Goal: Information Seeking & Learning: Check status

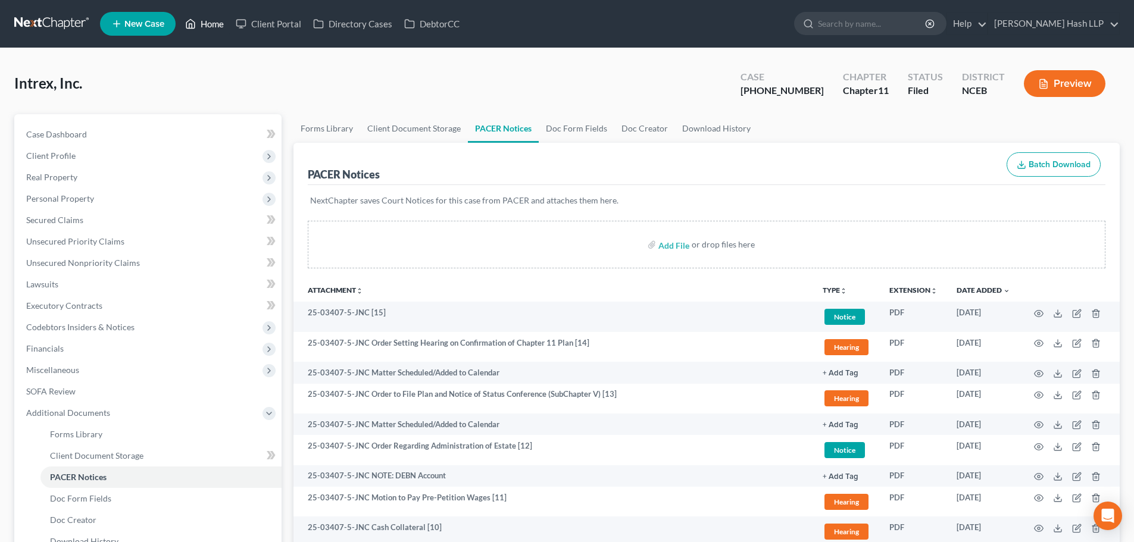
click at [215, 28] on link "Home" at bounding box center [204, 23] width 51 height 21
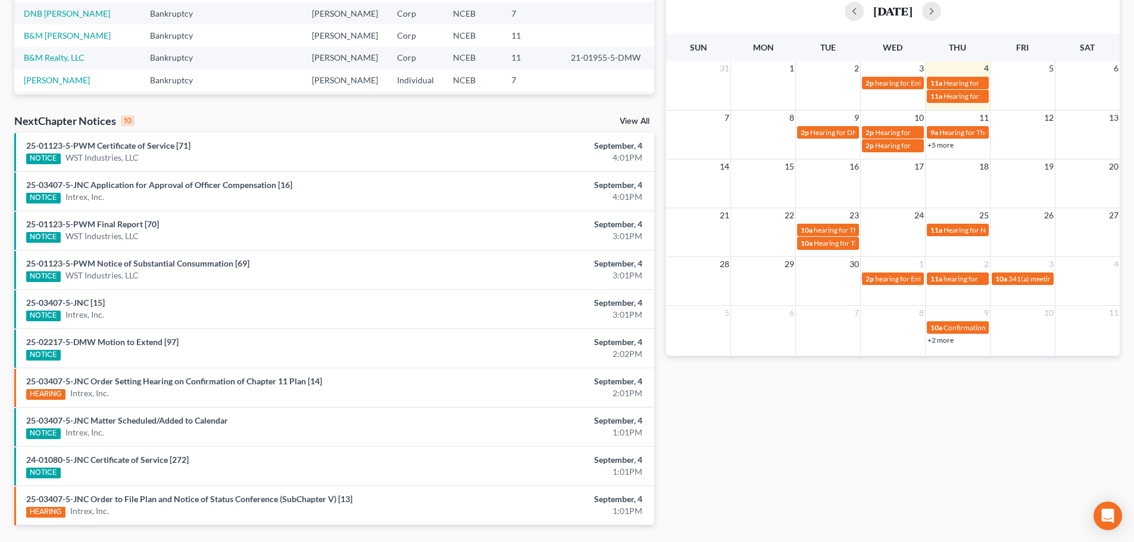
scroll to position [298, 0]
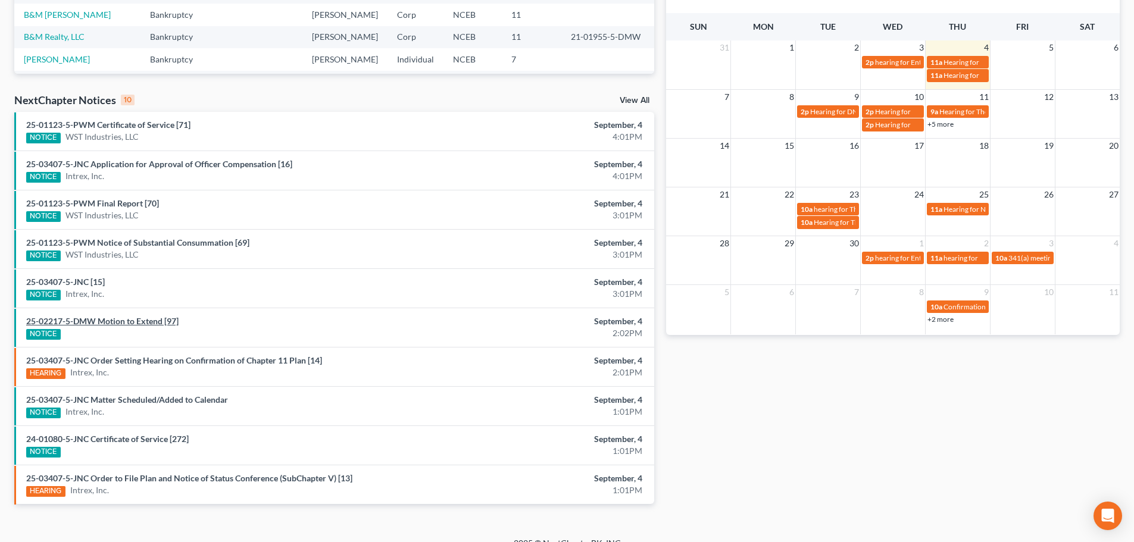
click at [142, 325] on link "25-02217-5-DMW Motion to Extend [97]" at bounding box center [102, 321] width 152 height 10
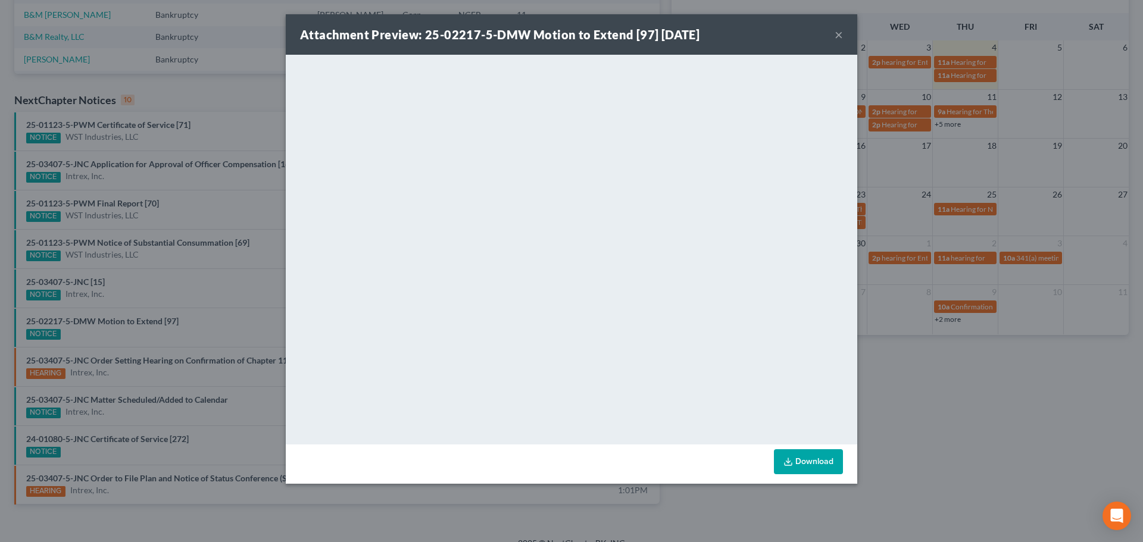
click at [837, 33] on button "×" at bounding box center [838, 34] width 8 height 14
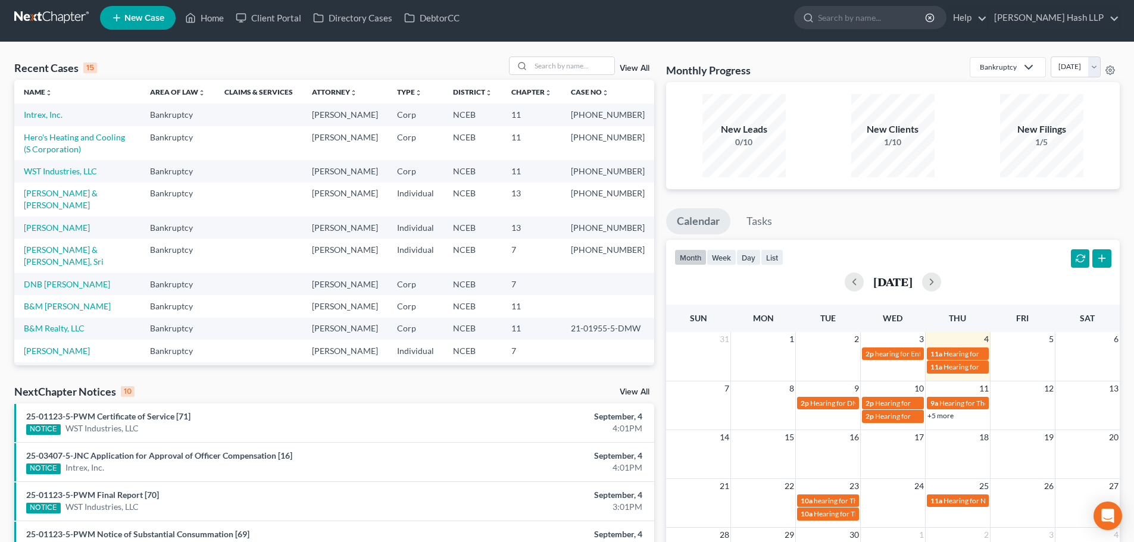
scroll to position [0, 0]
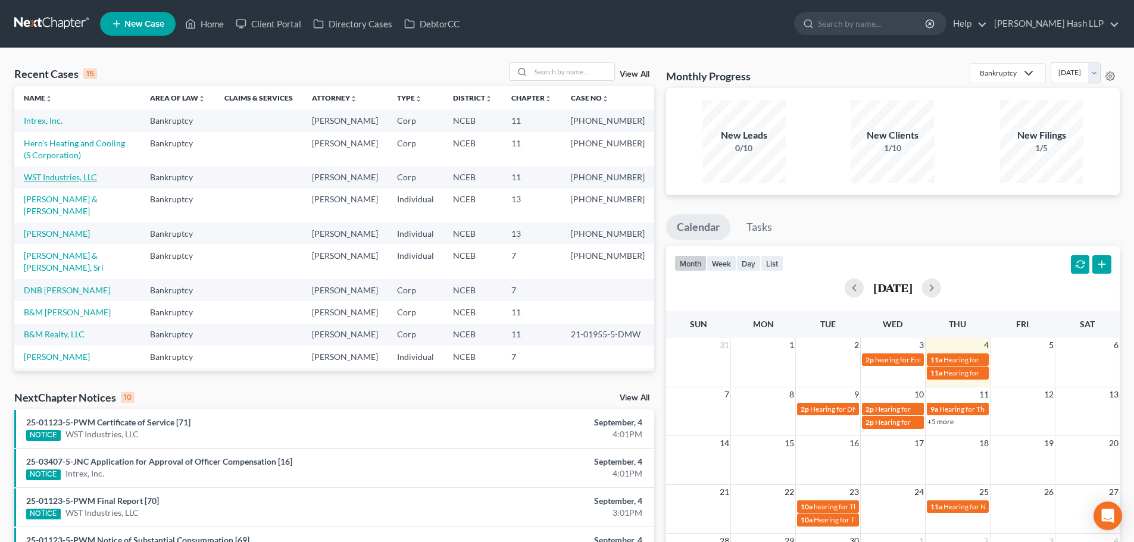
click at [76, 182] on link "WST Industries, LLC" at bounding box center [60, 177] width 73 height 10
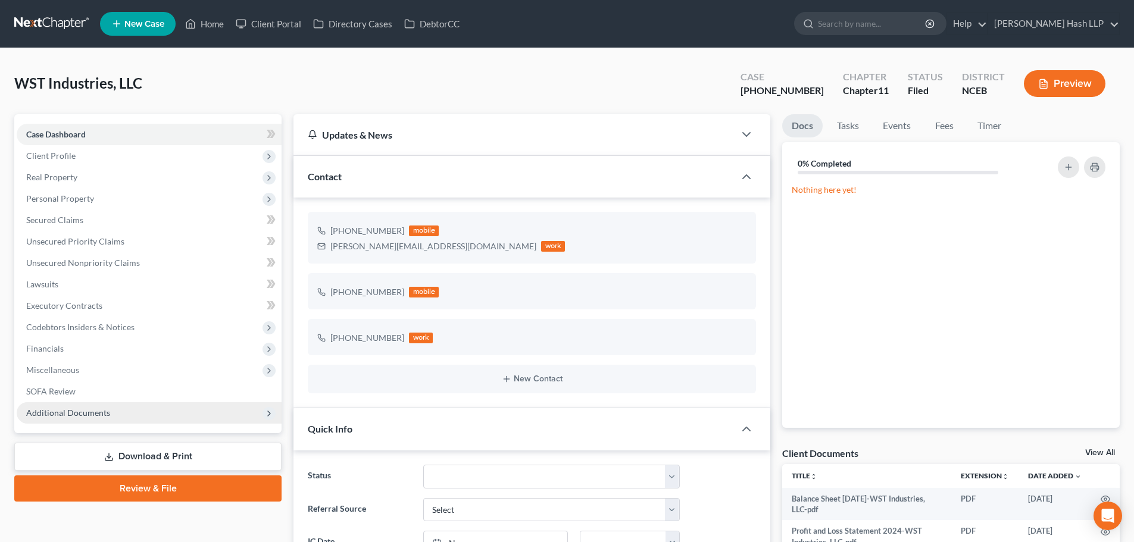
click at [94, 408] on span "Additional Documents" at bounding box center [68, 413] width 84 height 10
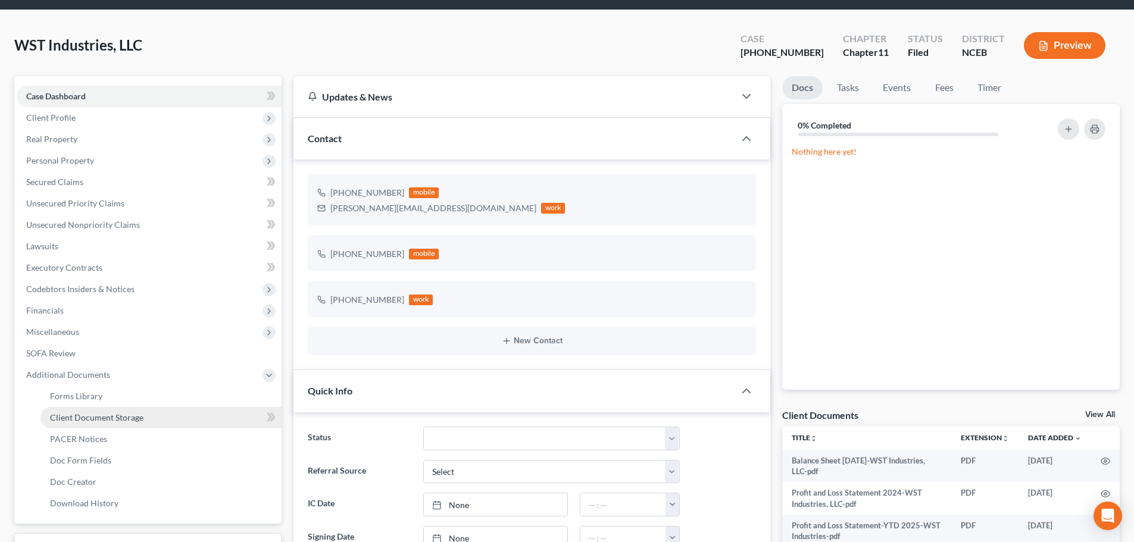
scroll to position [60, 0]
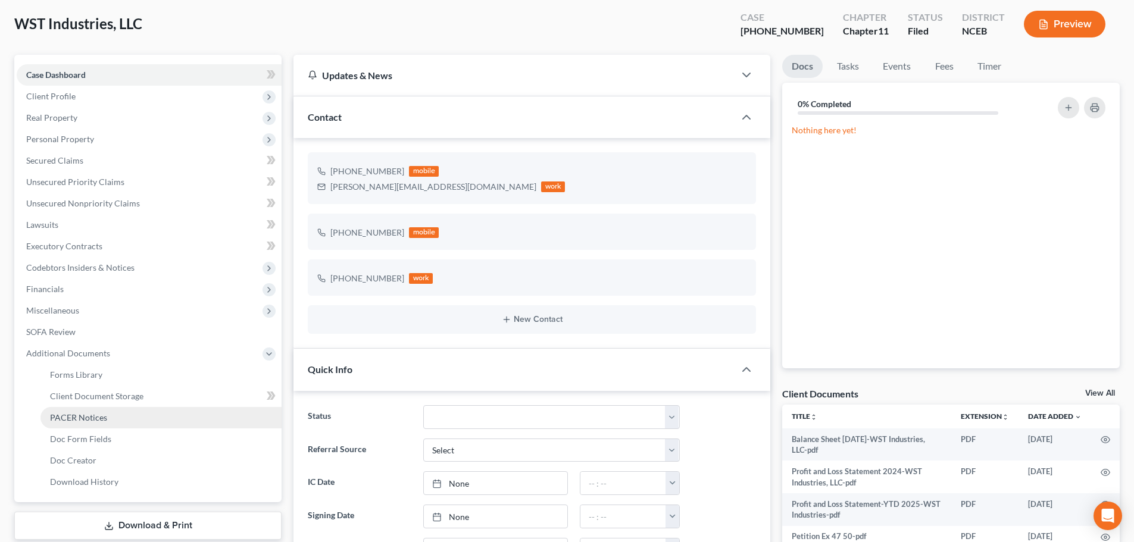
click at [101, 417] on span "PACER Notices" at bounding box center [78, 417] width 57 height 10
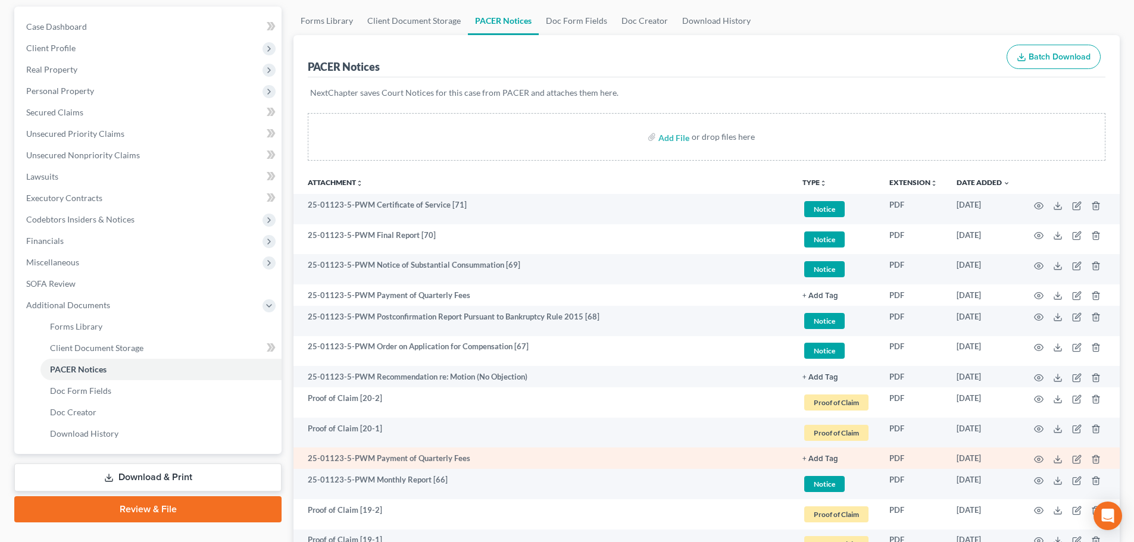
scroll to position [119, 0]
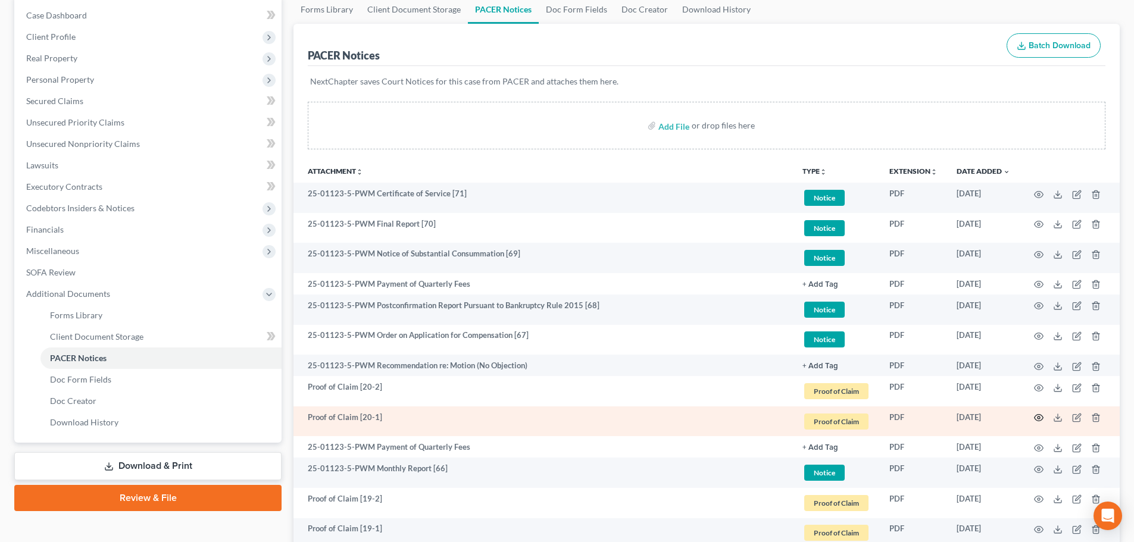
click at [1038, 417] on circle "button" at bounding box center [1038, 418] width 2 height 2
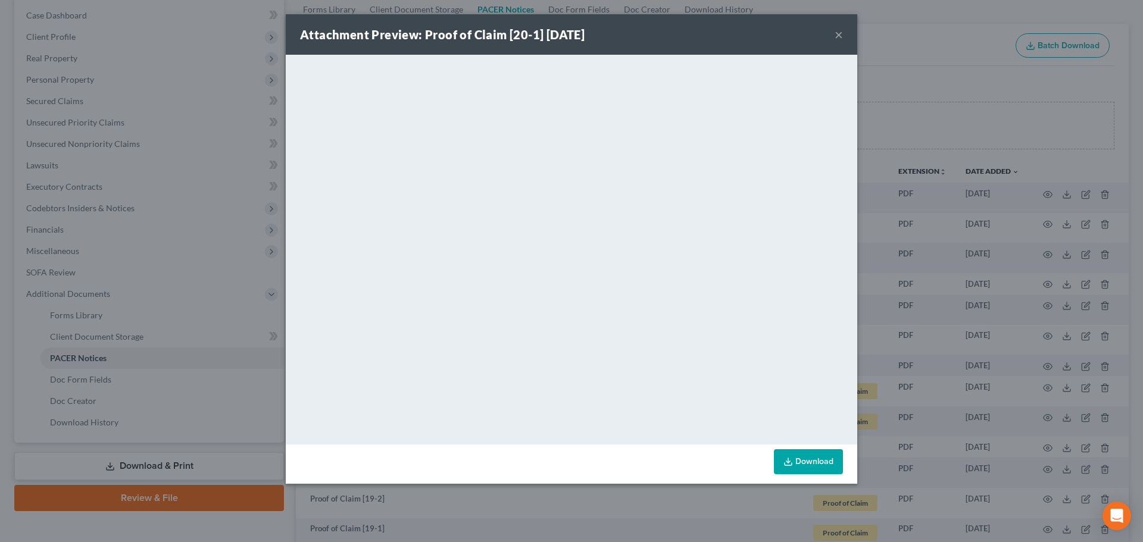
click at [835, 36] on button "×" at bounding box center [838, 34] width 8 height 14
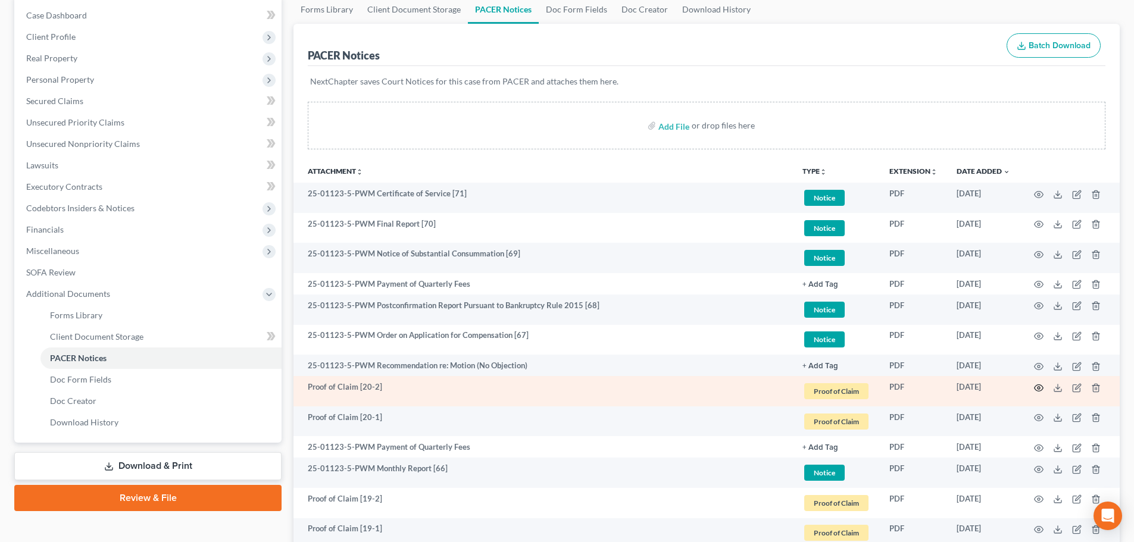
click at [1038, 386] on icon "button" at bounding box center [1039, 388] width 10 height 10
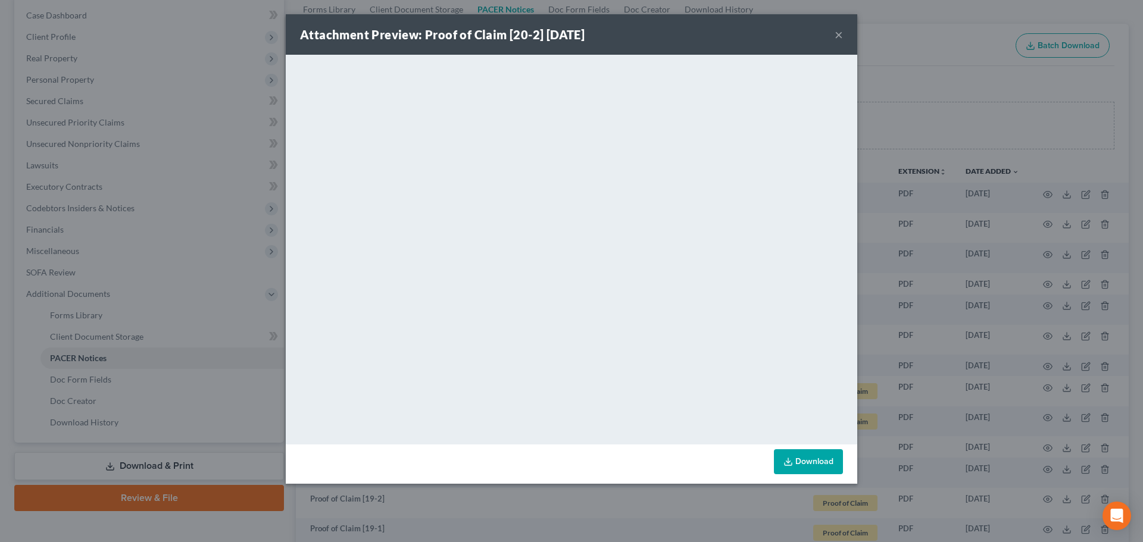
click at [837, 36] on button "×" at bounding box center [838, 34] width 8 height 14
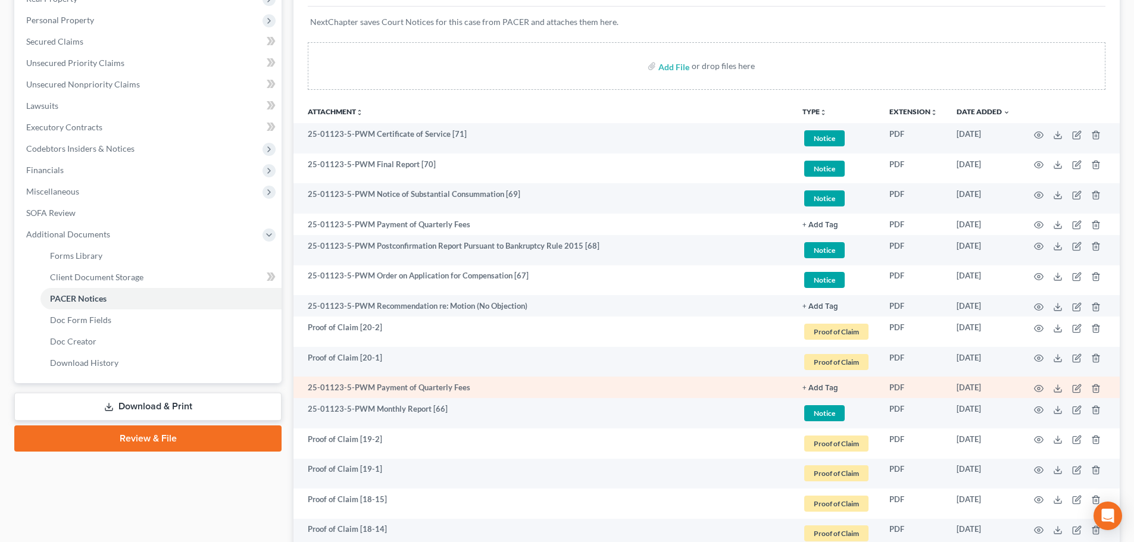
scroll to position [238, 0]
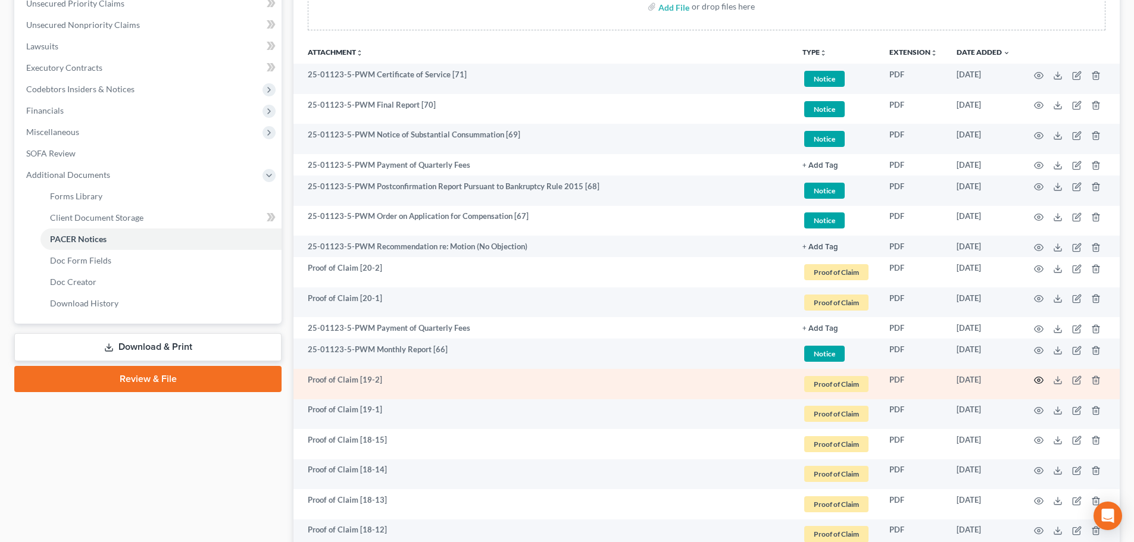
click at [1038, 377] on icon "button" at bounding box center [1038, 380] width 9 height 7
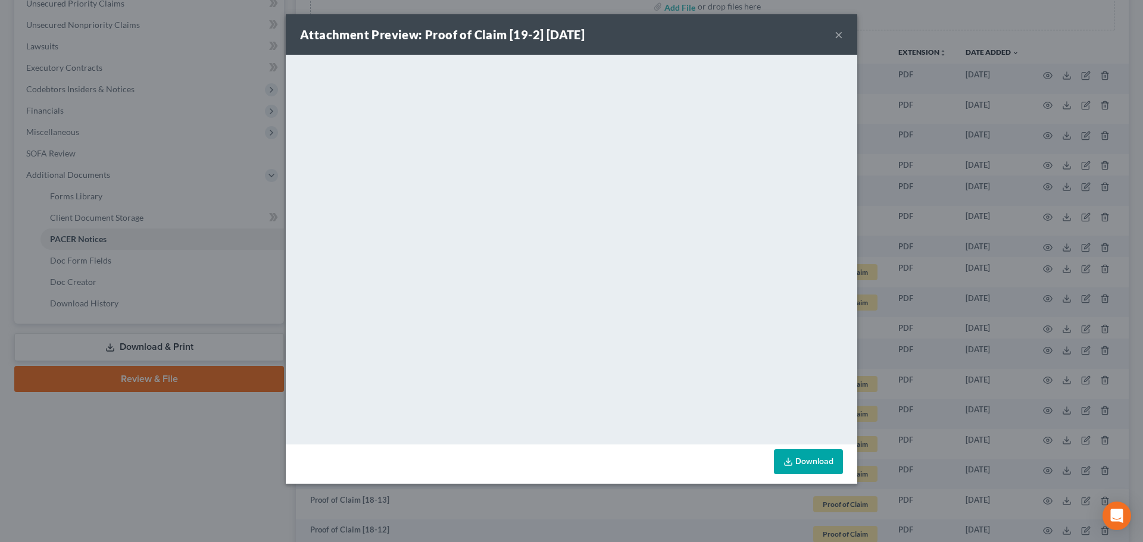
click at [837, 30] on button "×" at bounding box center [838, 34] width 8 height 14
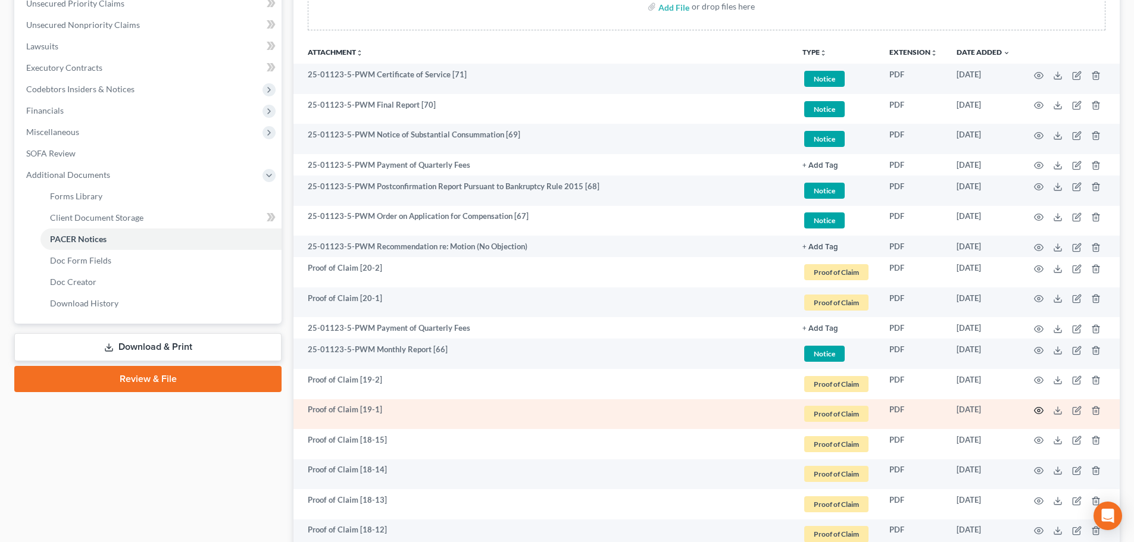
click at [1036, 410] on icon "button" at bounding box center [1039, 411] width 10 height 10
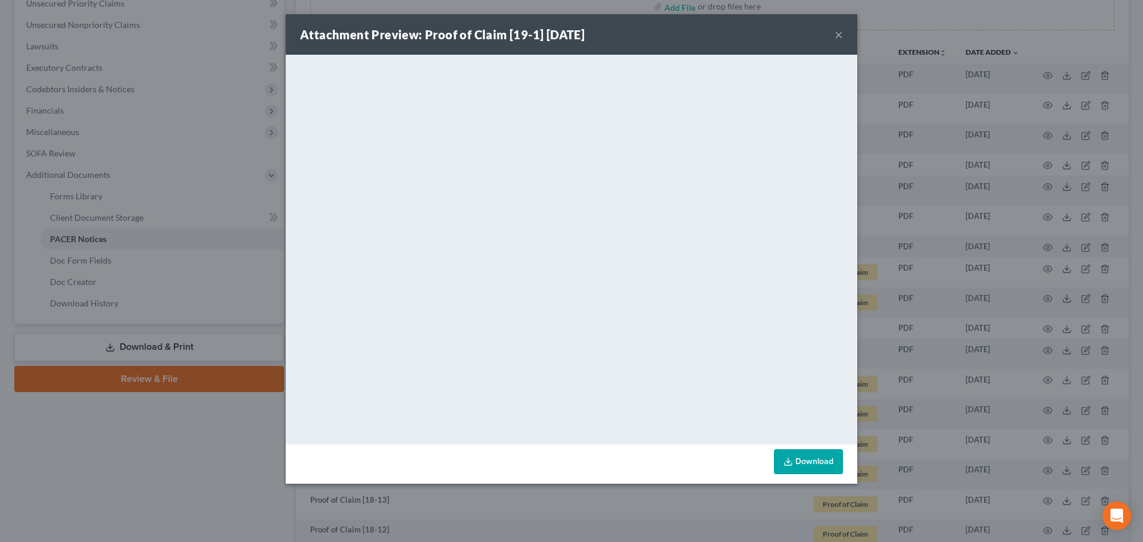
click at [839, 33] on button "×" at bounding box center [838, 34] width 8 height 14
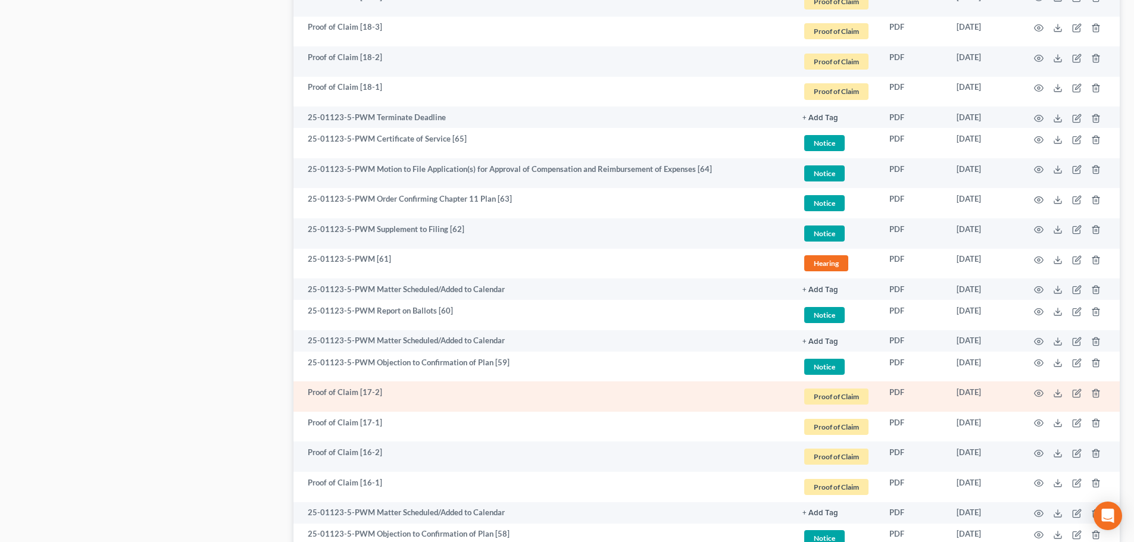
scroll to position [1071, 0]
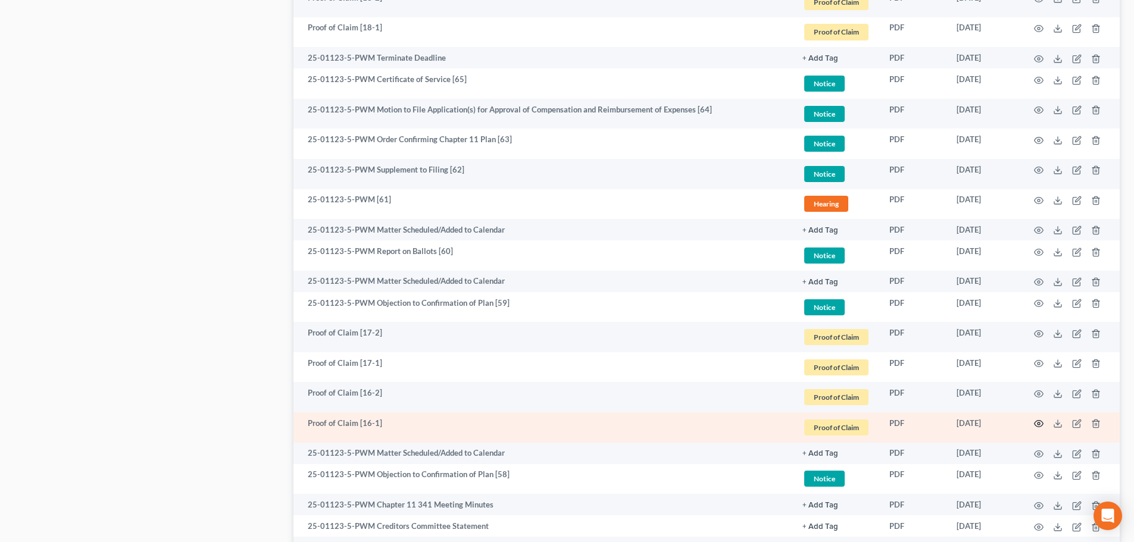
click at [1037, 422] on icon "button" at bounding box center [1039, 424] width 10 height 10
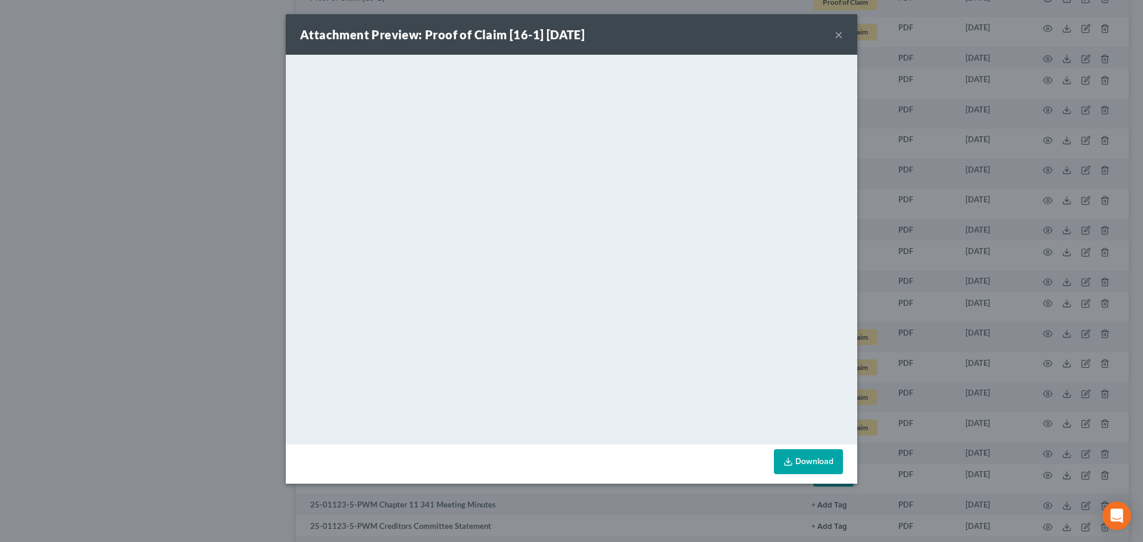
click at [839, 36] on button "×" at bounding box center [838, 34] width 8 height 14
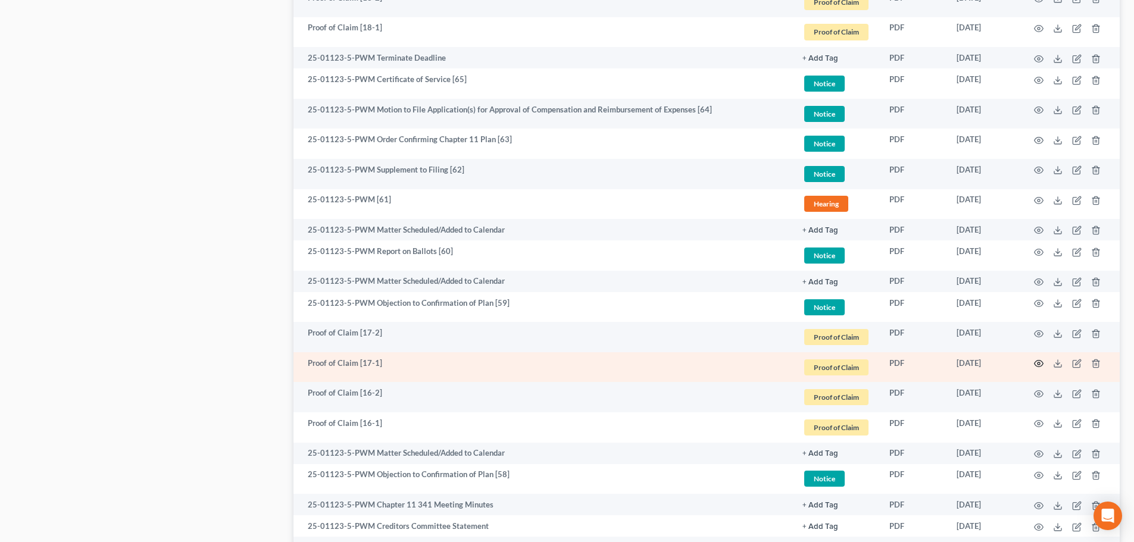
click at [1036, 364] on icon "button" at bounding box center [1039, 364] width 10 height 10
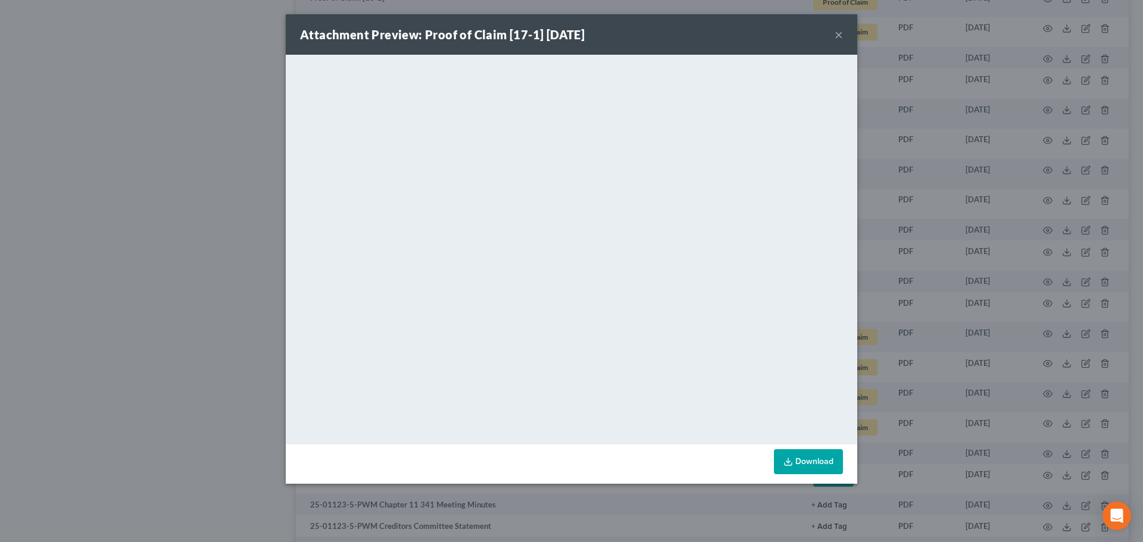
click at [837, 35] on button "×" at bounding box center [838, 34] width 8 height 14
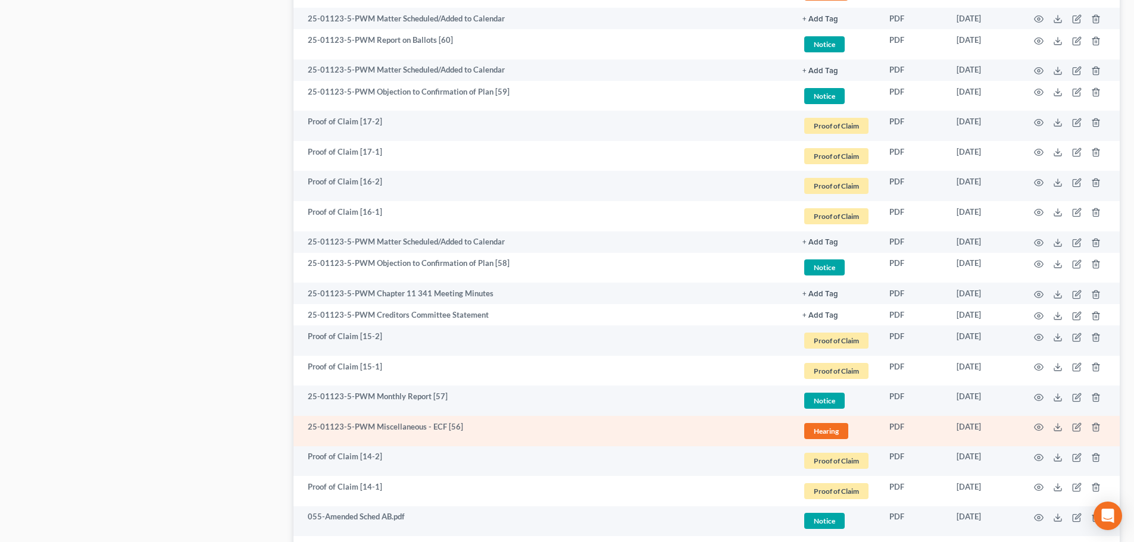
scroll to position [1309, 0]
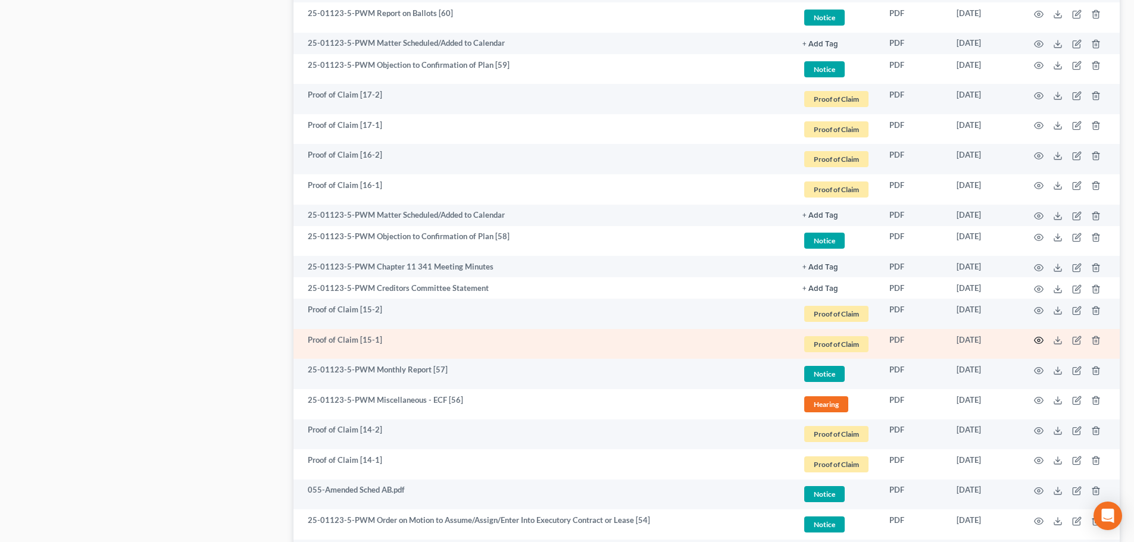
click at [1035, 337] on icon "button" at bounding box center [1039, 341] width 10 height 10
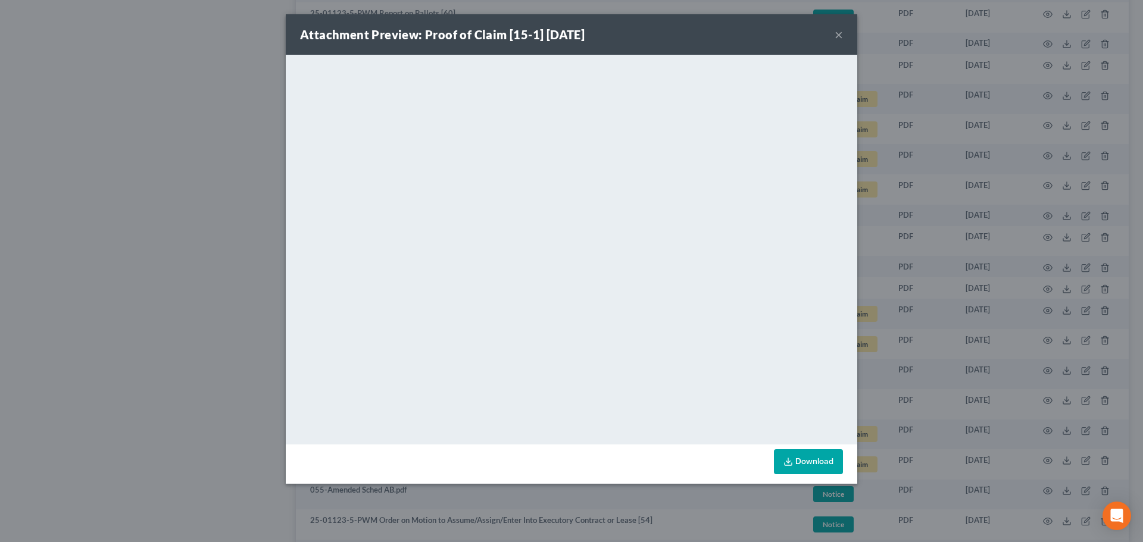
click at [840, 35] on button "×" at bounding box center [838, 34] width 8 height 14
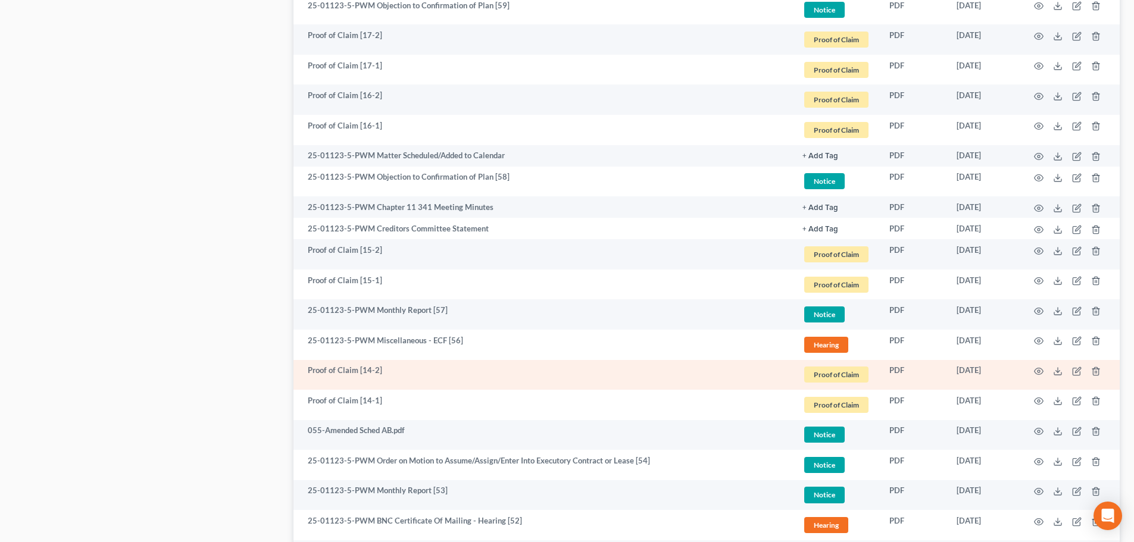
scroll to position [1429, 0]
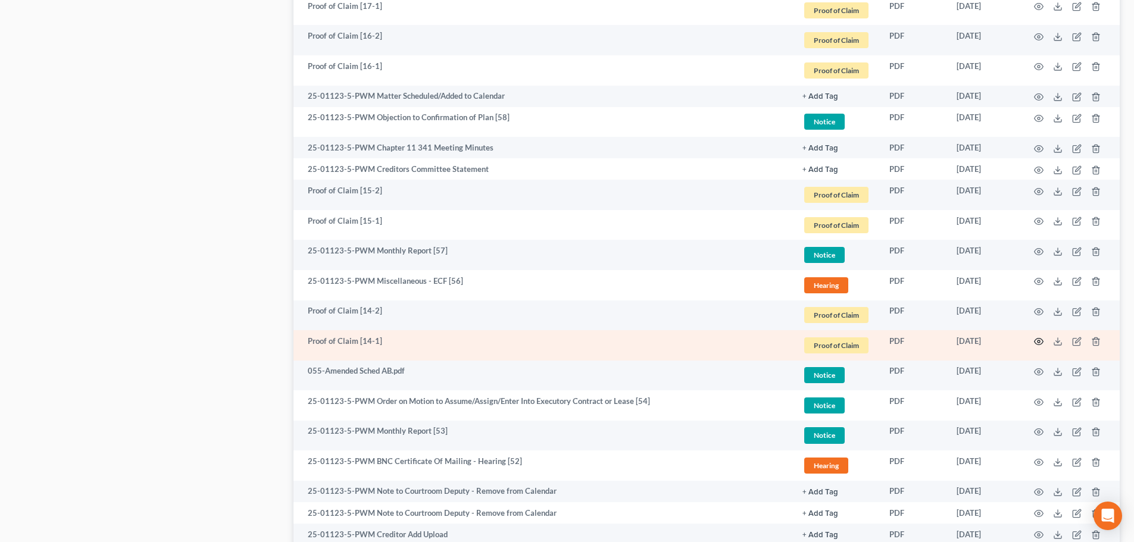
click at [1040, 340] on icon "button" at bounding box center [1039, 342] width 10 height 10
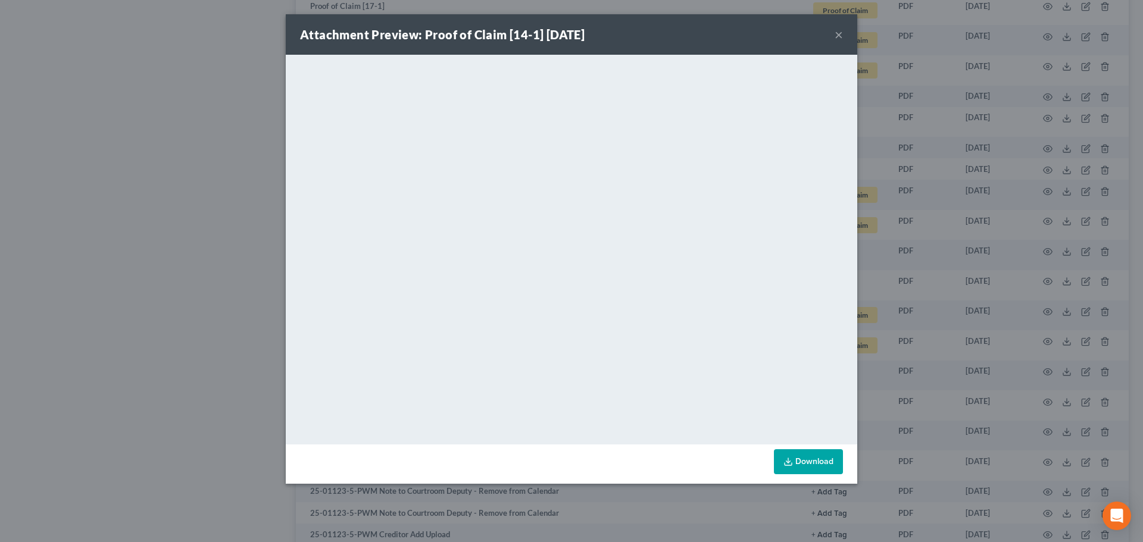
click at [842, 36] on button "×" at bounding box center [838, 34] width 8 height 14
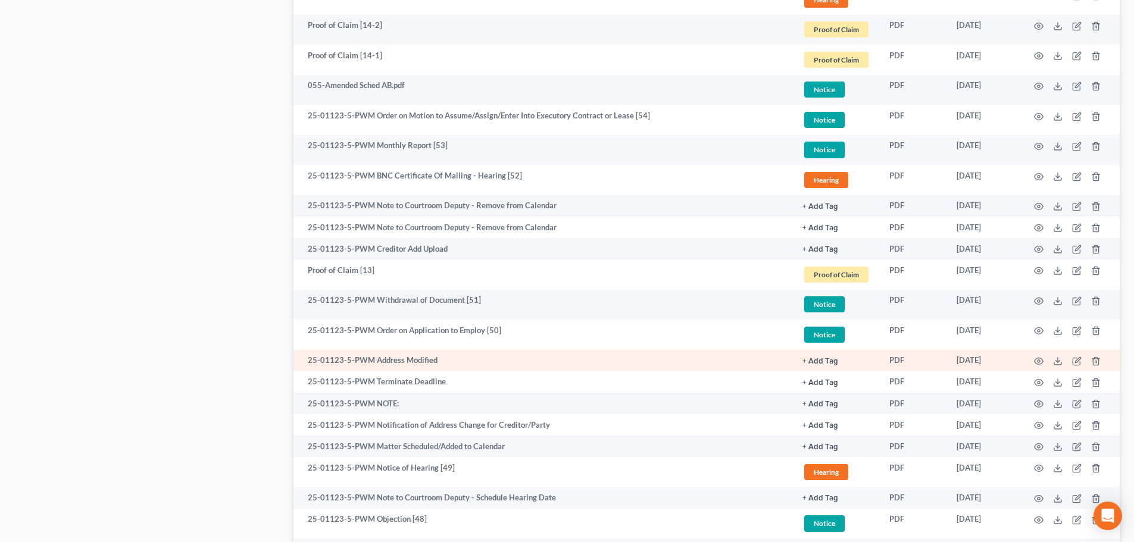
scroll to position [1726, 0]
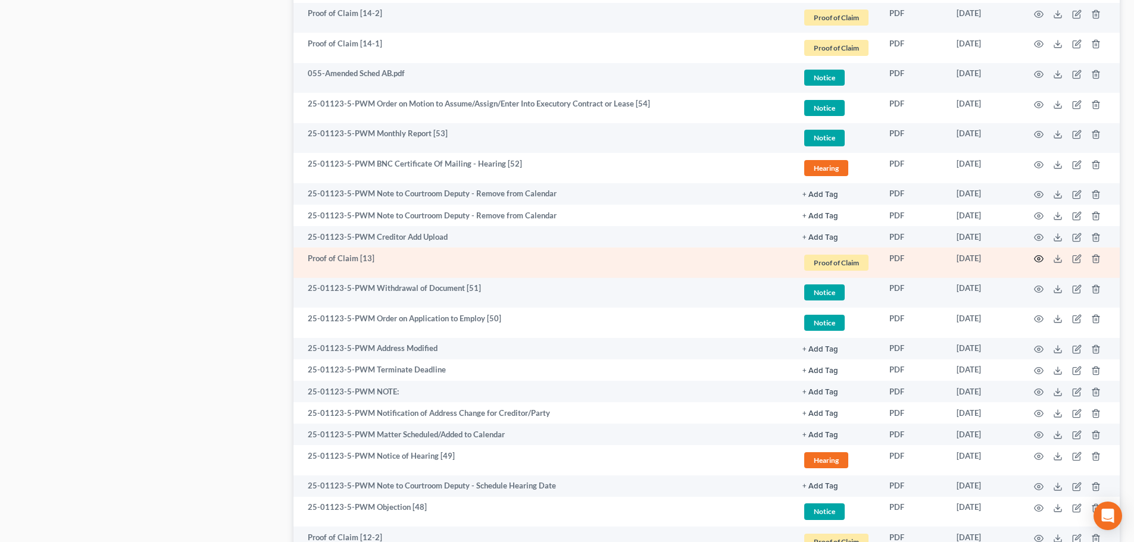
click at [1037, 258] on icon "button" at bounding box center [1039, 259] width 10 height 10
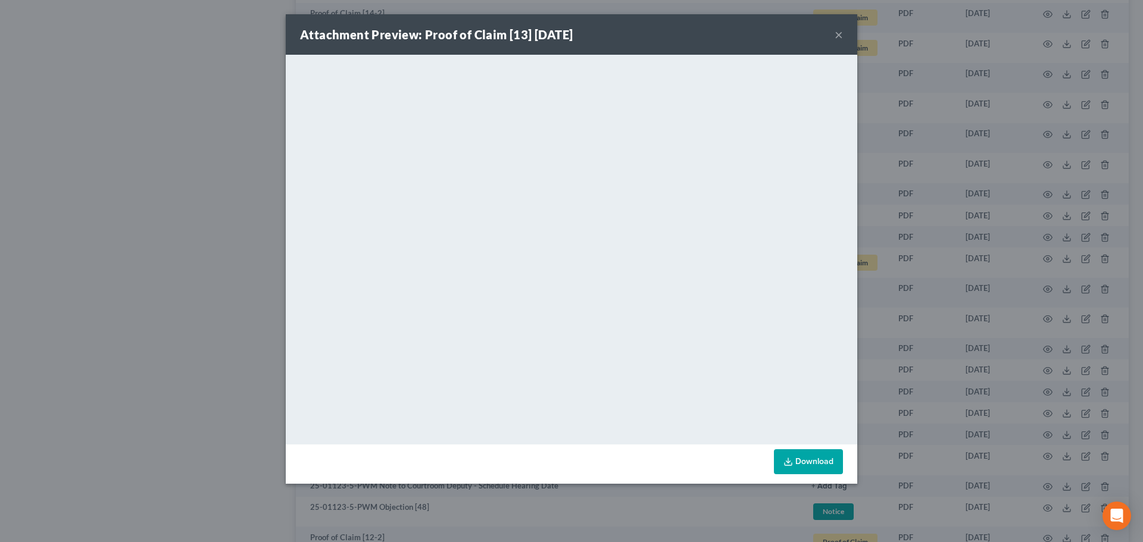
click at [839, 37] on button "×" at bounding box center [838, 34] width 8 height 14
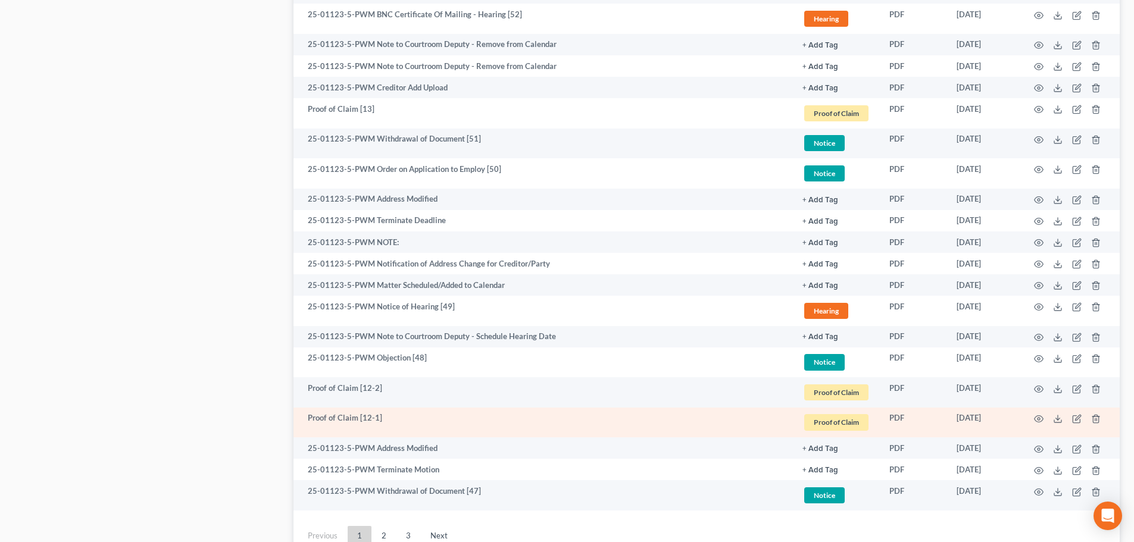
scroll to position [1905, 0]
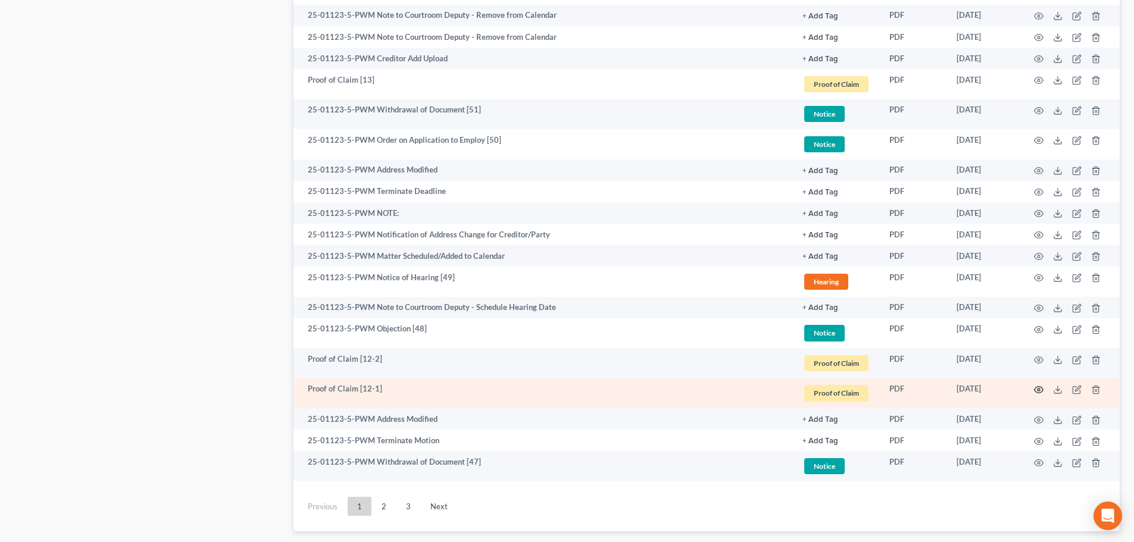
click at [1037, 389] on icon "button" at bounding box center [1039, 390] width 10 height 10
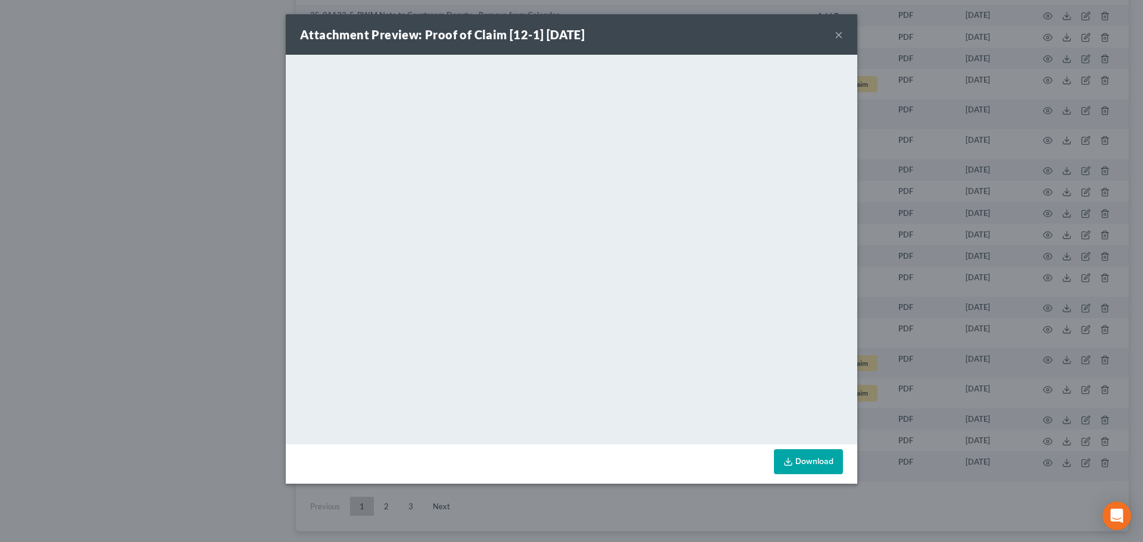
click at [841, 34] on button "×" at bounding box center [838, 34] width 8 height 14
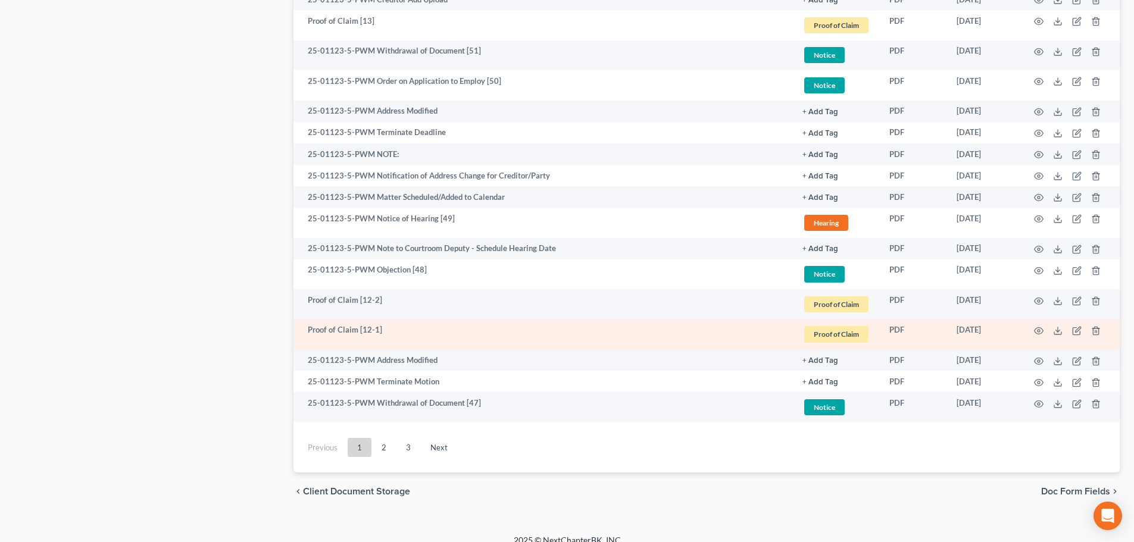
scroll to position [1964, 0]
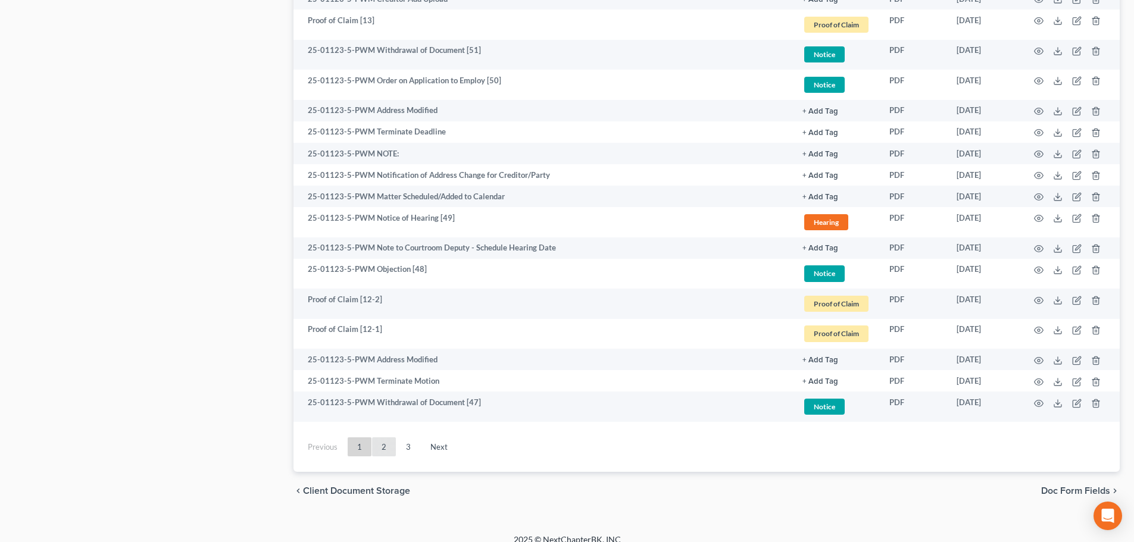
click at [384, 451] on link "2" at bounding box center [384, 446] width 24 height 19
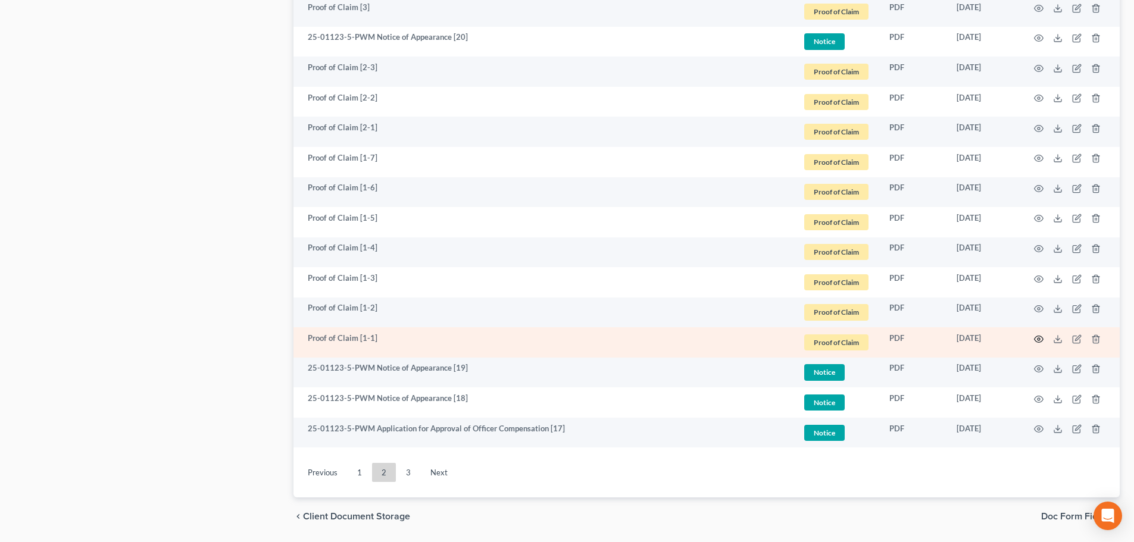
click at [1039, 341] on icon "button" at bounding box center [1039, 340] width 10 height 10
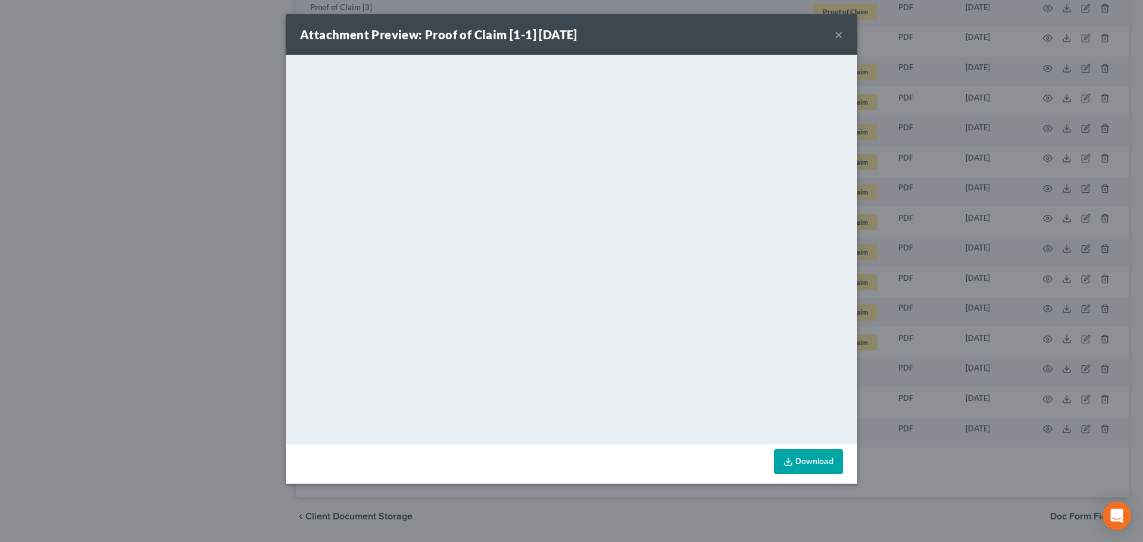
click at [838, 35] on button "×" at bounding box center [838, 34] width 8 height 14
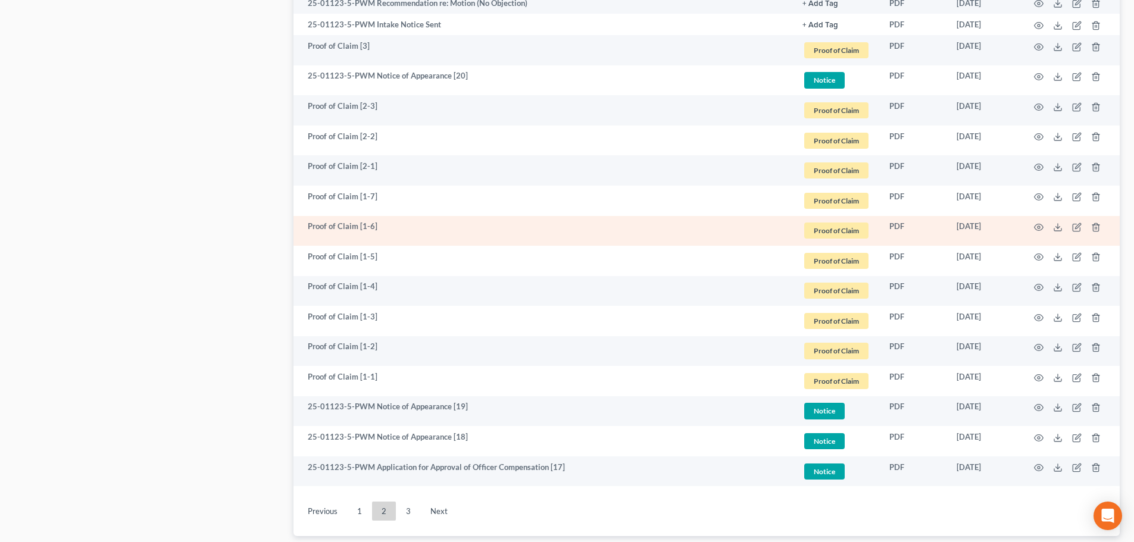
scroll to position [1905, 0]
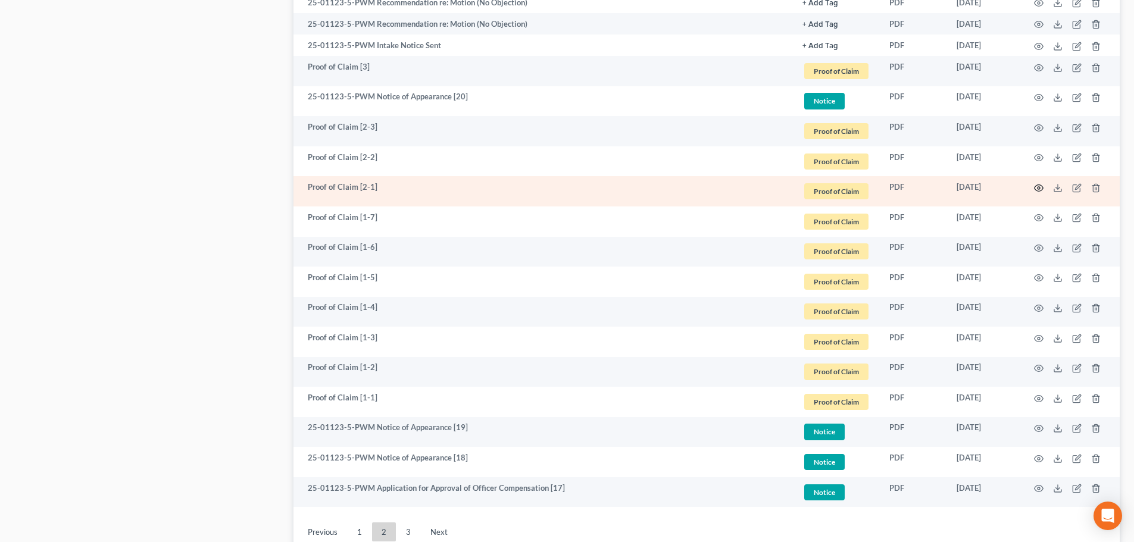
click at [1039, 189] on circle "button" at bounding box center [1038, 188] width 2 height 2
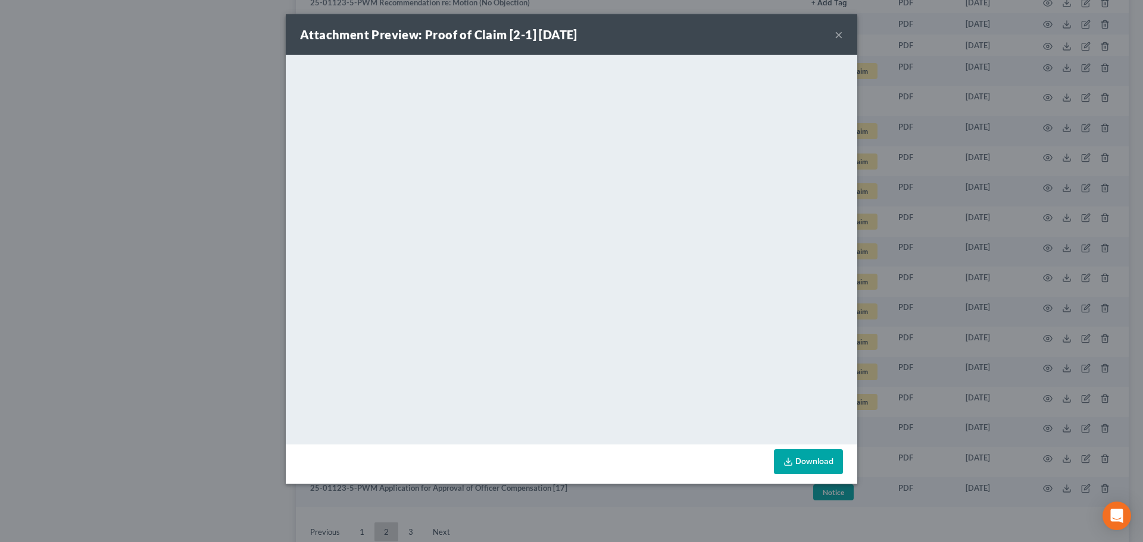
click at [834, 32] on button "×" at bounding box center [838, 34] width 8 height 14
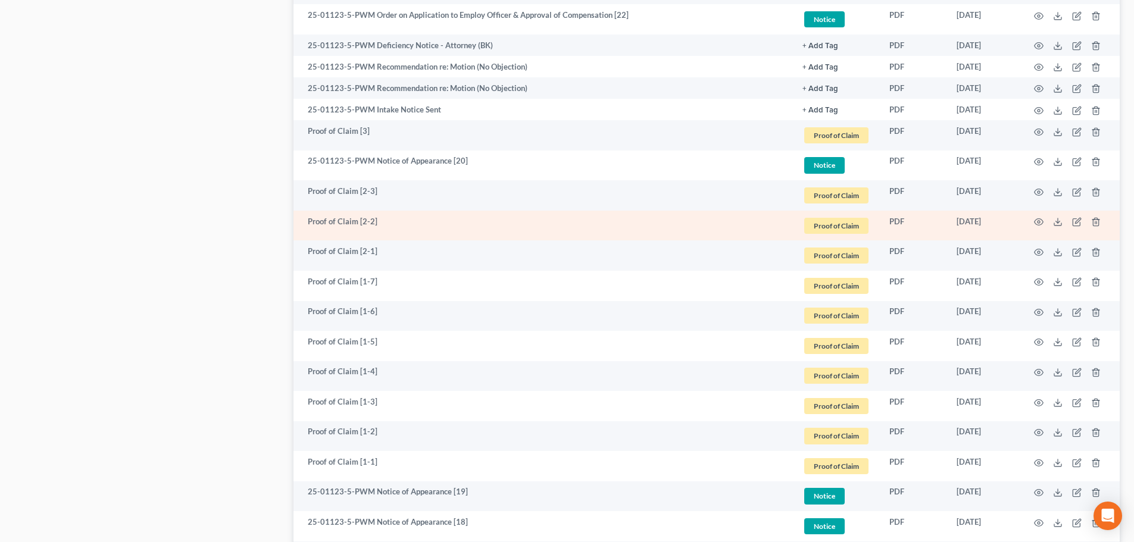
scroll to position [2003, 0]
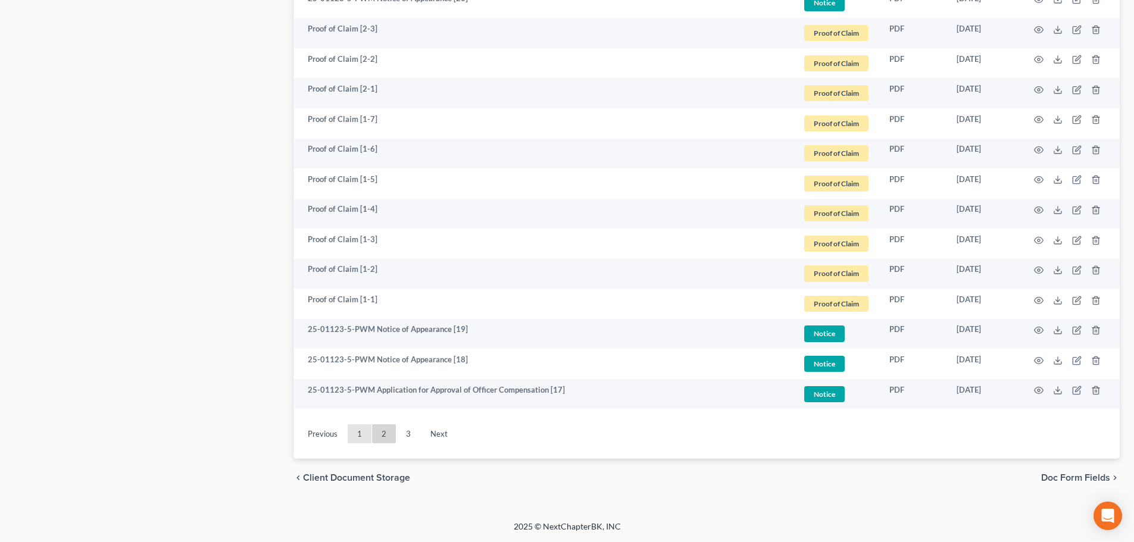
click at [360, 429] on link "1" at bounding box center [360, 433] width 24 height 19
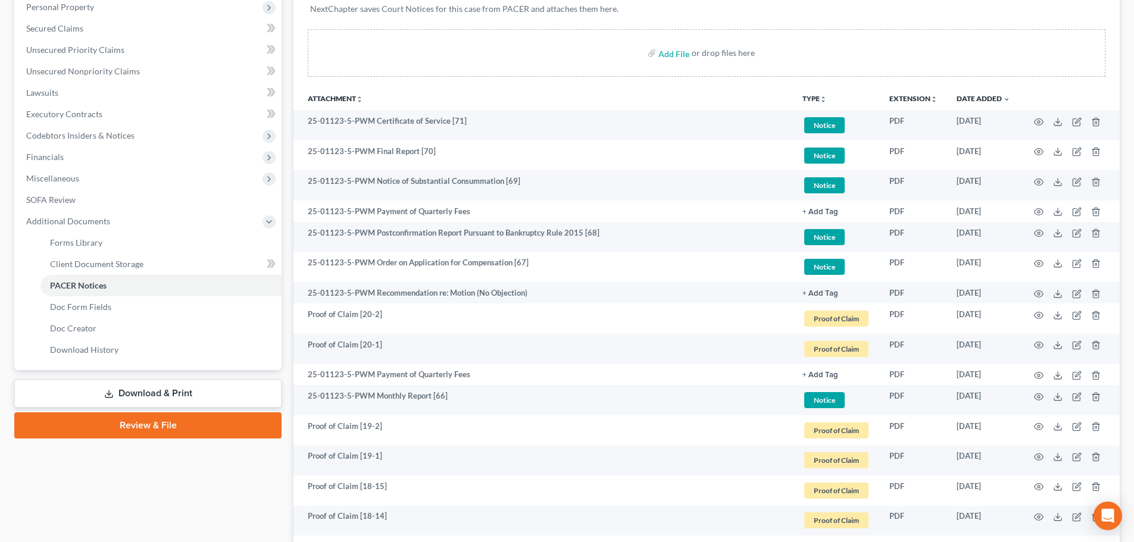
scroll to position [0, 0]
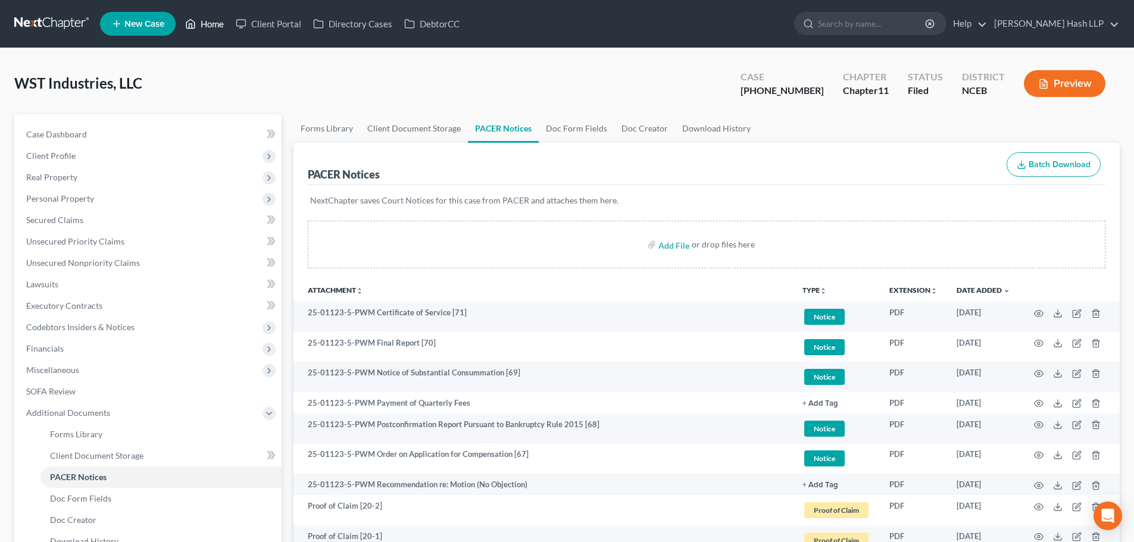
click at [208, 24] on link "Home" at bounding box center [204, 23] width 51 height 21
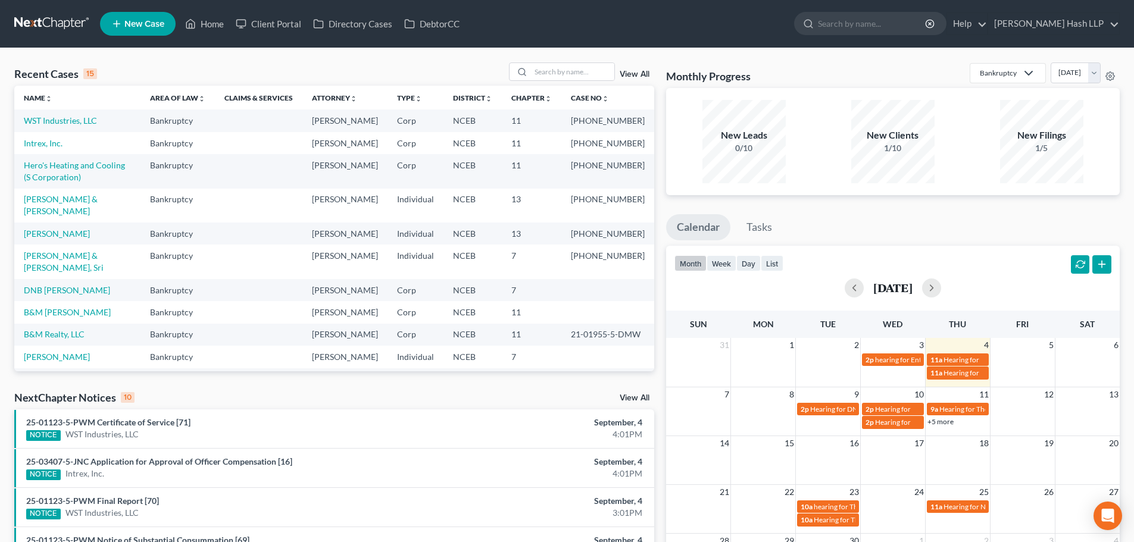
scroll to position [238, 0]
